Goal: Task Accomplishment & Management: Manage account settings

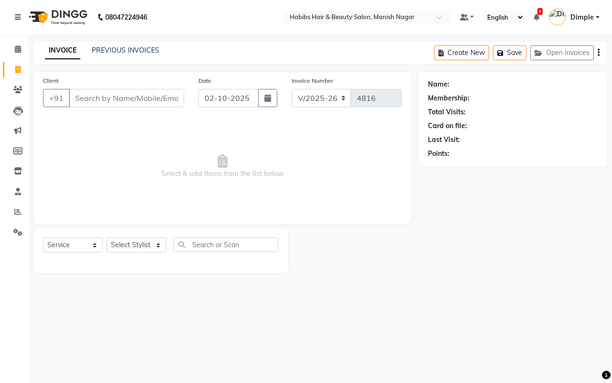
select select "3804"
select select "service"
click at [10, 91] on span at bounding box center [18, 90] width 17 height 11
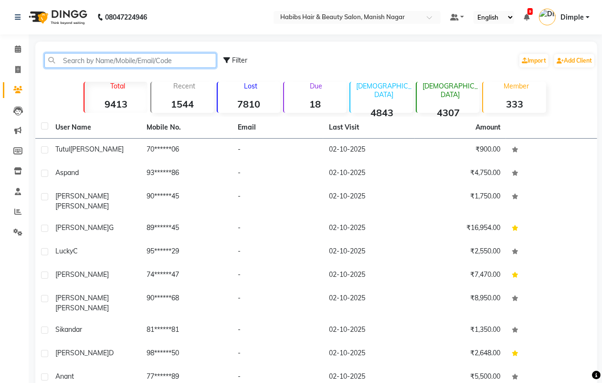
click at [74, 58] on input "text" at bounding box center [130, 60] width 172 height 15
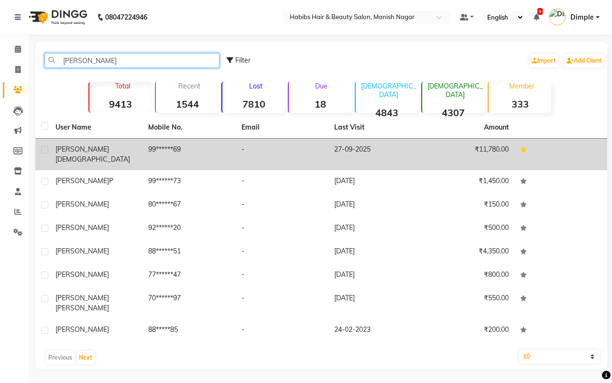
type input "[PERSON_NAME]"
click at [214, 142] on td "99******69" at bounding box center [188, 155] width 93 height 32
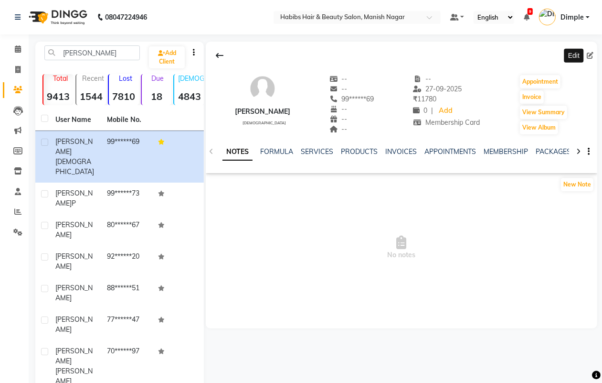
click at [589, 53] on icon at bounding box center [590, 55] width 7 height 7
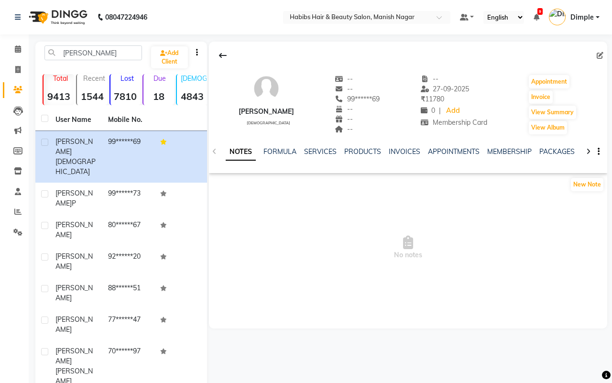
select select "22"
select select "[DEMOGRAPHIC_DATA]"
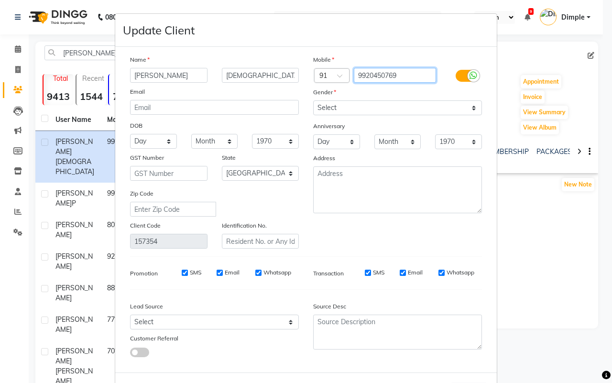
click at [380, 75] on input "9920450769" at bounding box center [395, 75] width 83 height 15
